Goal: Obtain resource: Download file/media

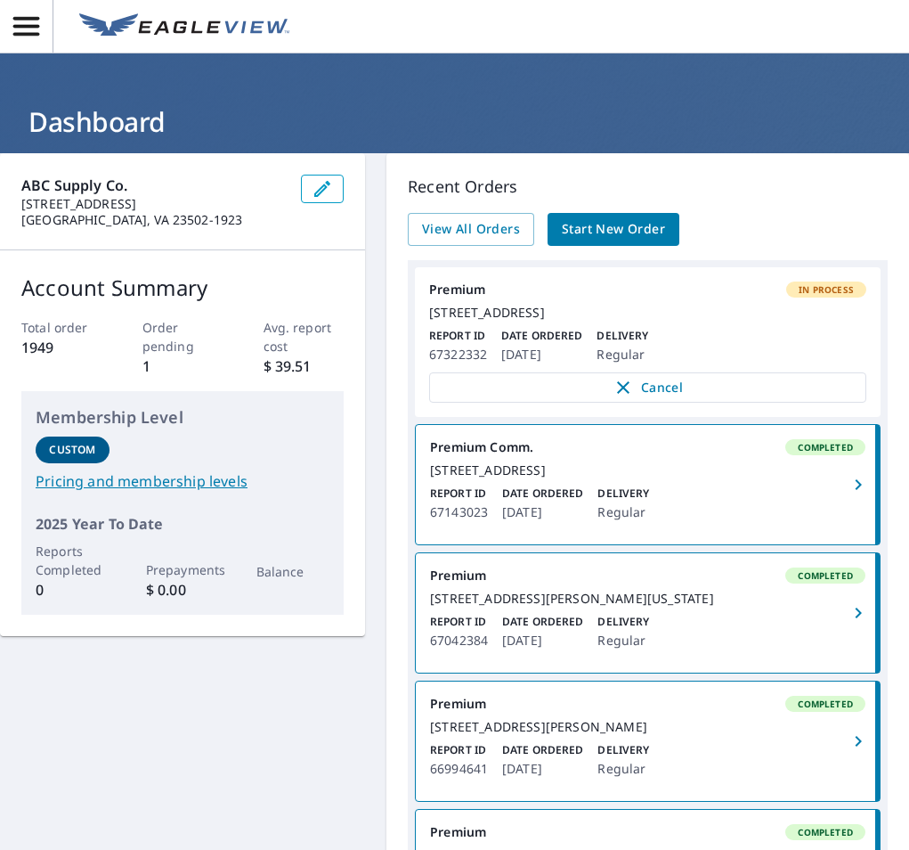
click at [171, 20] on img at bounding box center [184, 26] width 210 height 27
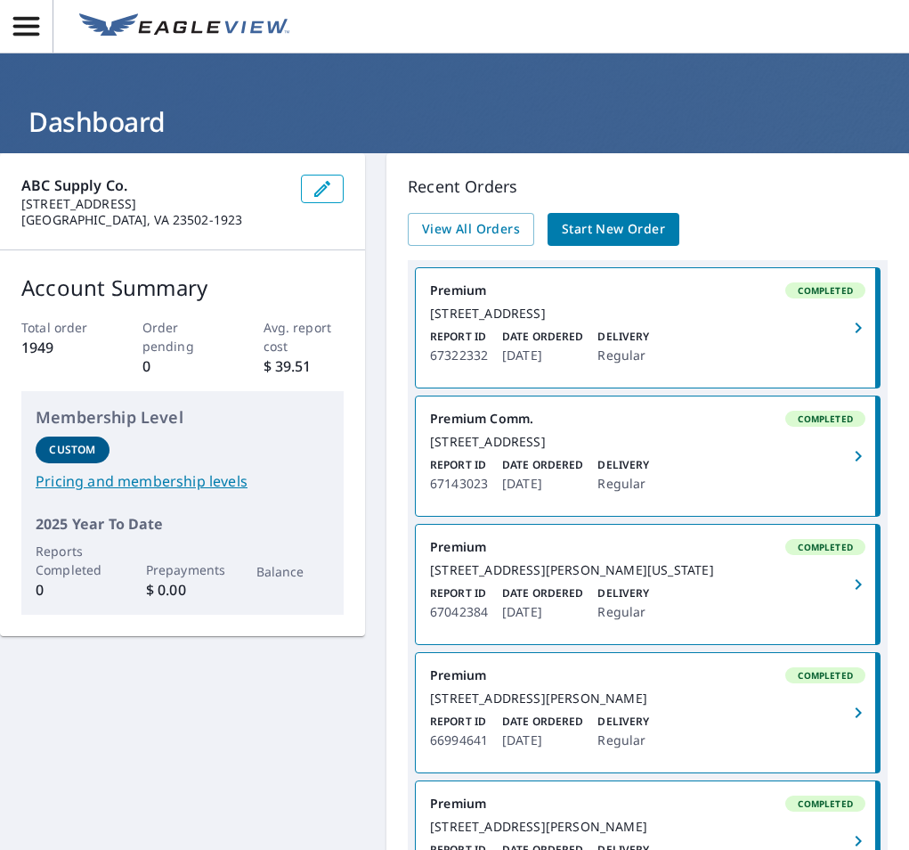
click at [509, 320] on div "[STREET_ADDRESS]" at bounding box center [647, 313] width 435 height 16
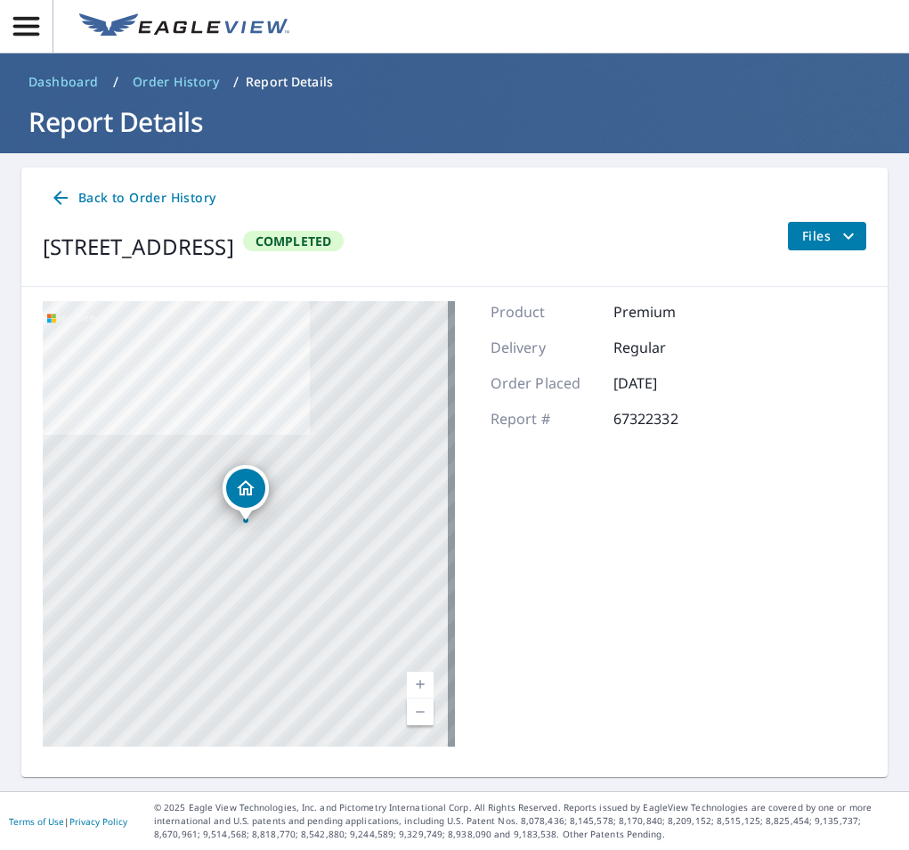
click at [843, 240] on icon "filesDropdownBtn-67322332" at bounding box center [848, 235] width 21 height 21
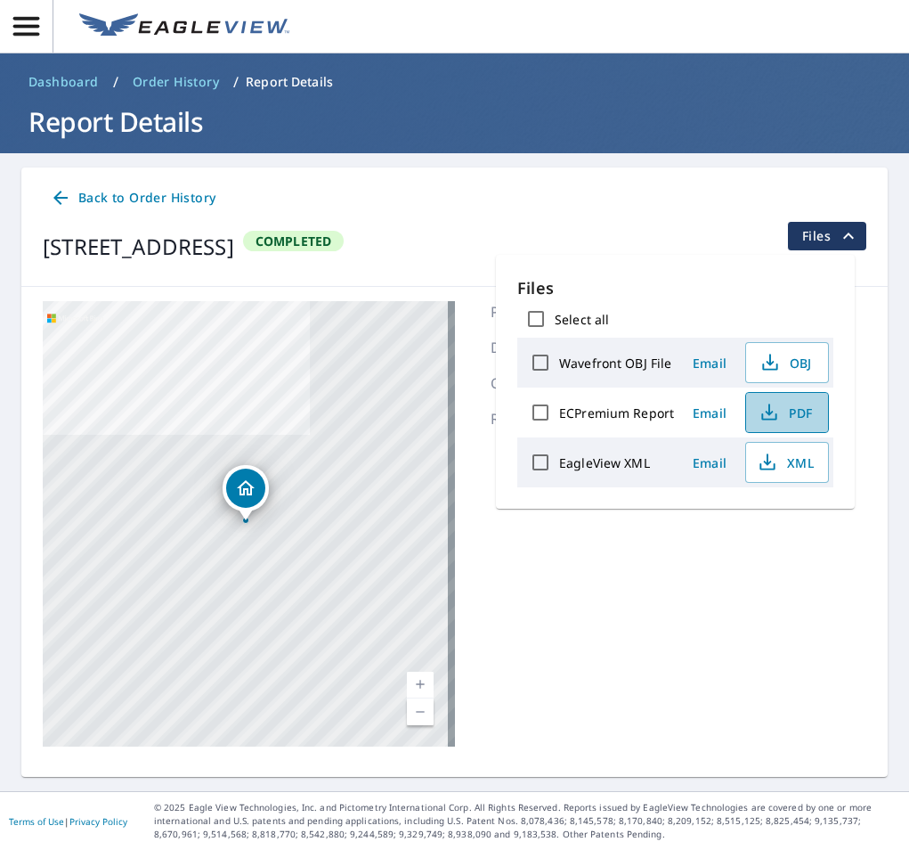
click at [793, 411] on span "PDF" at bounding box center [785, 412] width 57 height 21
click at [712, 415] on span "Email" at bounding box center [709, 412] width 43 height 17
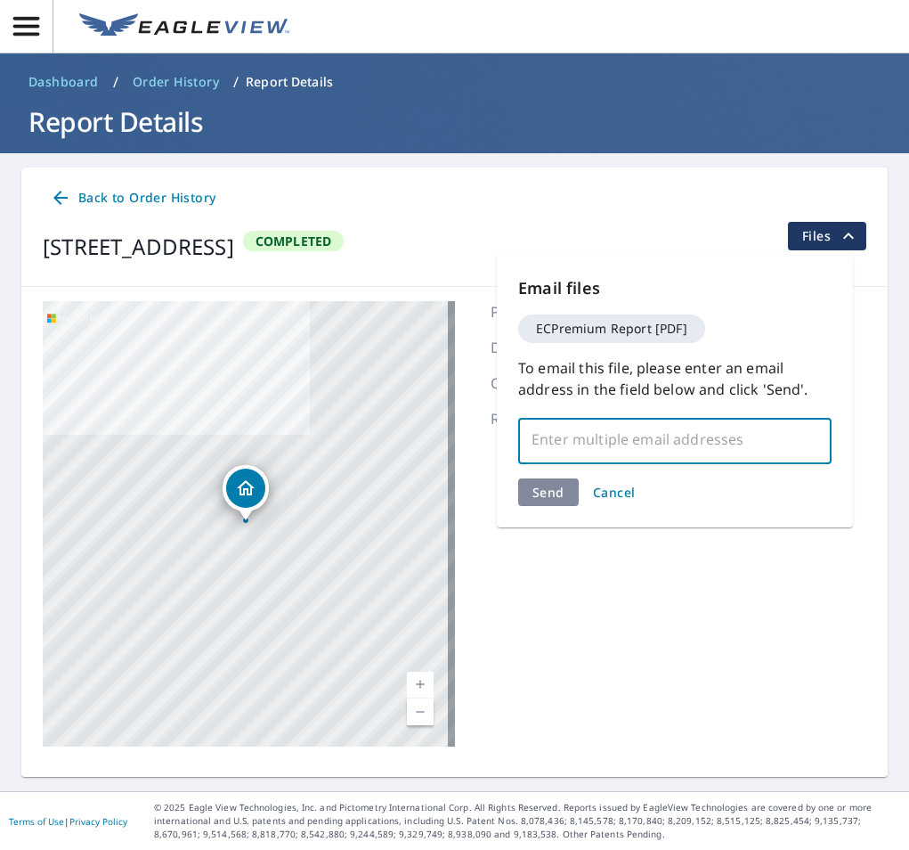
click at [654, 439] on input "text" at bounding box center [661, 439] width 271 height 34
type input "f"
type input "karen.rodriguez@abcsupply.com"
click at [557, 492] on div "Email files ECPremium Report [PDF] To email this file, please enter an email ad…" at bounding box center [675, 391] width 356 height 273
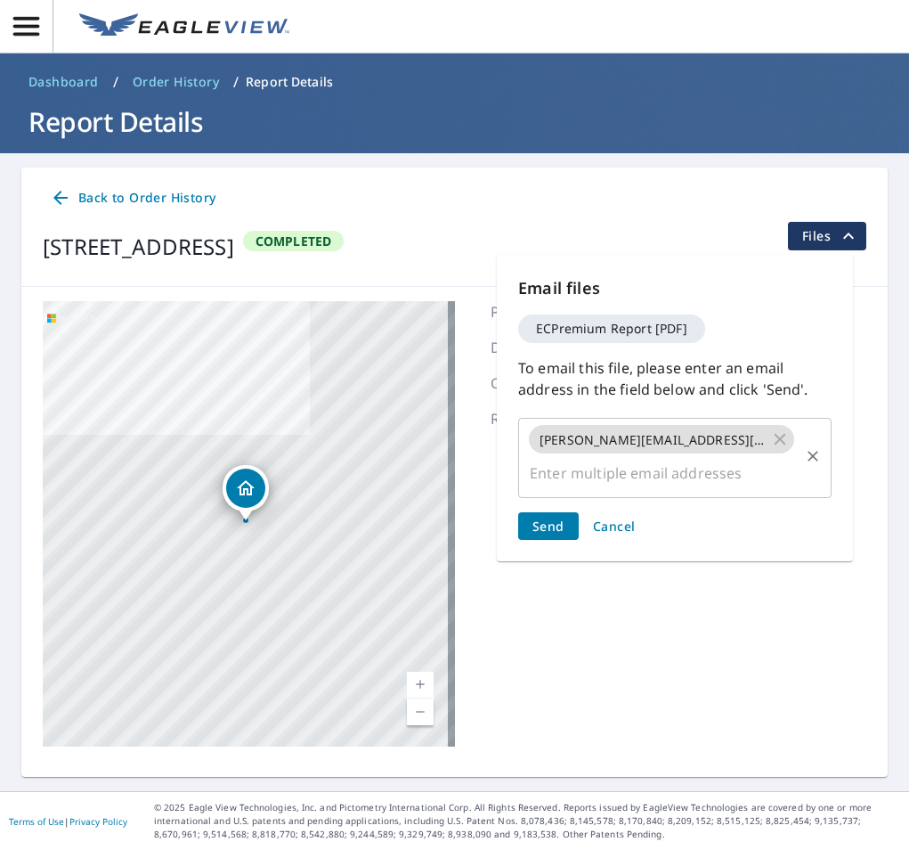
click at [647, 475] on input "text" at bounding box center [661, 473] width 271 height 34
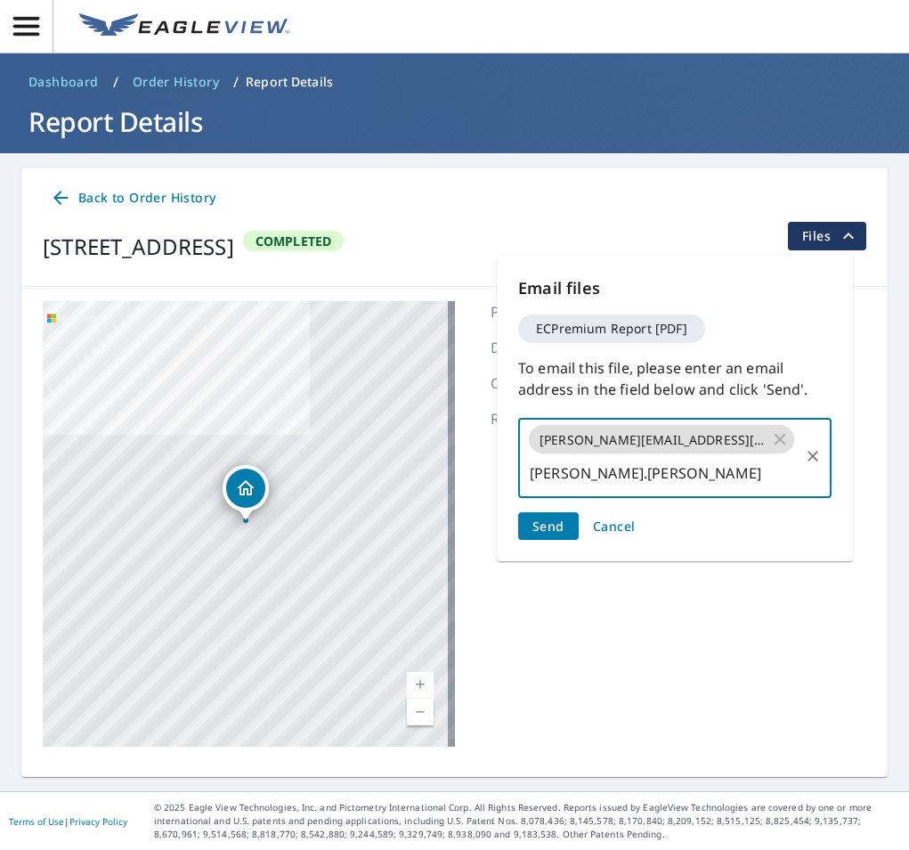
type input "felix.vaquera"
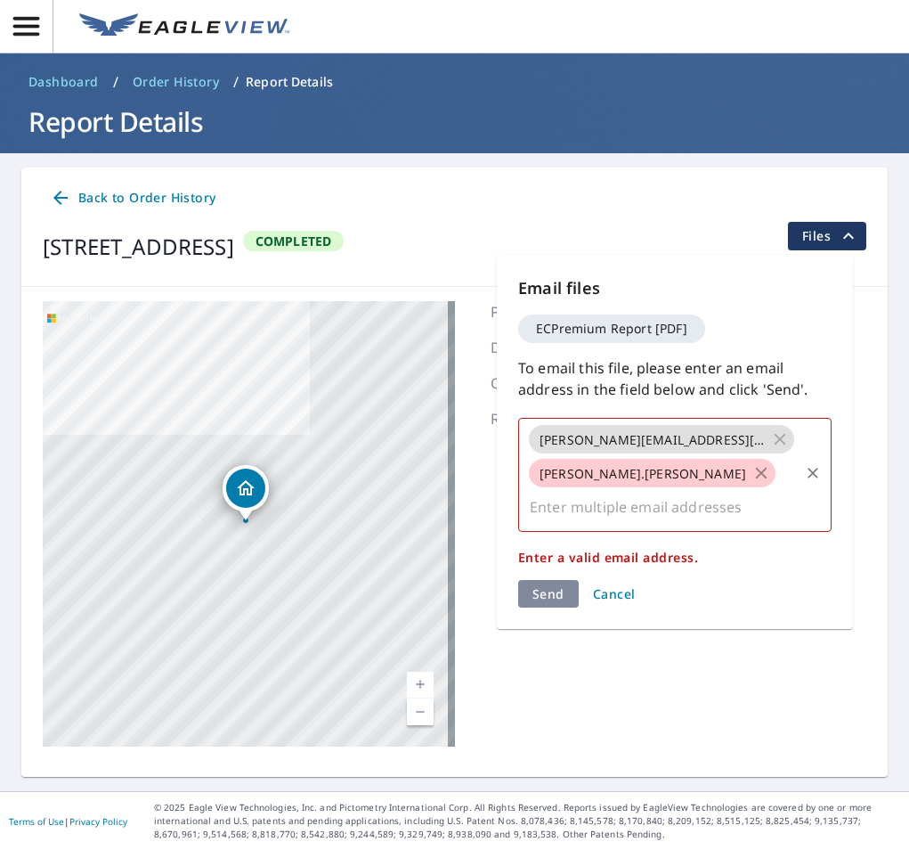
click at [756, 469] on icon at bounding box center [762, 474] width 12 height 12
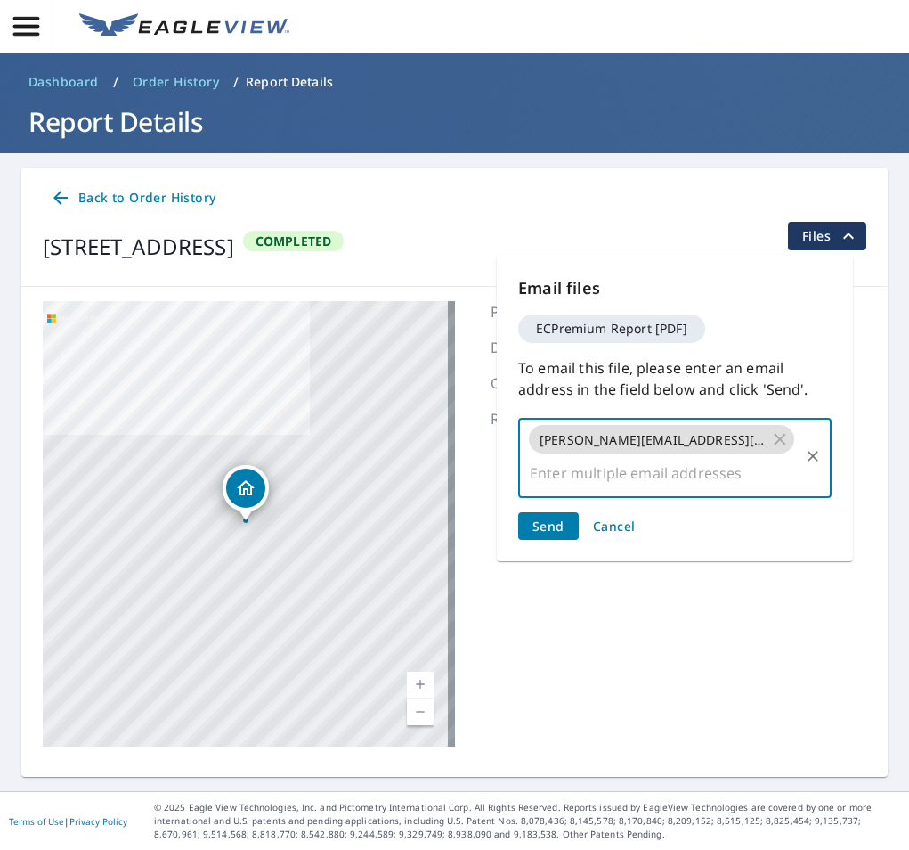
click at [597, 474] on input "text" at bounding box center [661, 473] width 271 height 34
paste input "Felix.Vaquera@abcsupply.com"
type input "Felix.Vaquera@abcsupply.com"
click at [565, 525] on button "Send" at bounding box center [548, 526] width 61 height 28
